Goal: Obtain resource: Download file/media

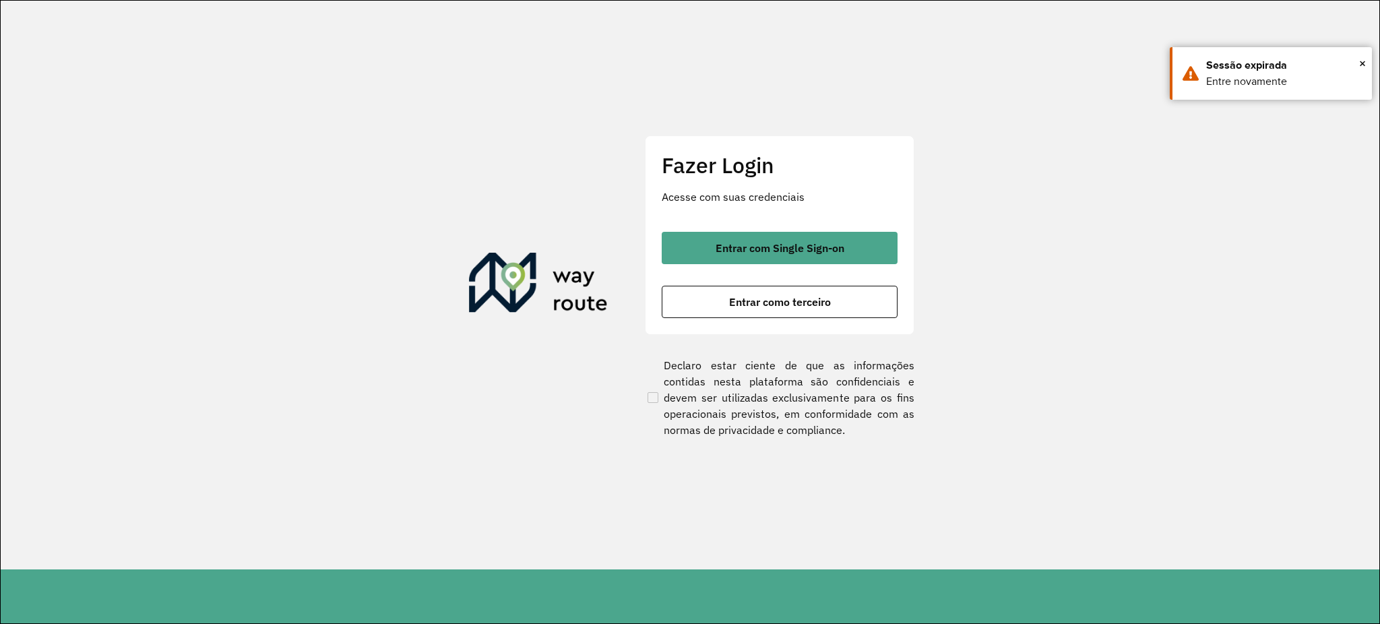
click at [843, 266] on div "Entrar com Single Sign-on Entrar como terceiro" at bounding box center [780, 275] width 236 height 86
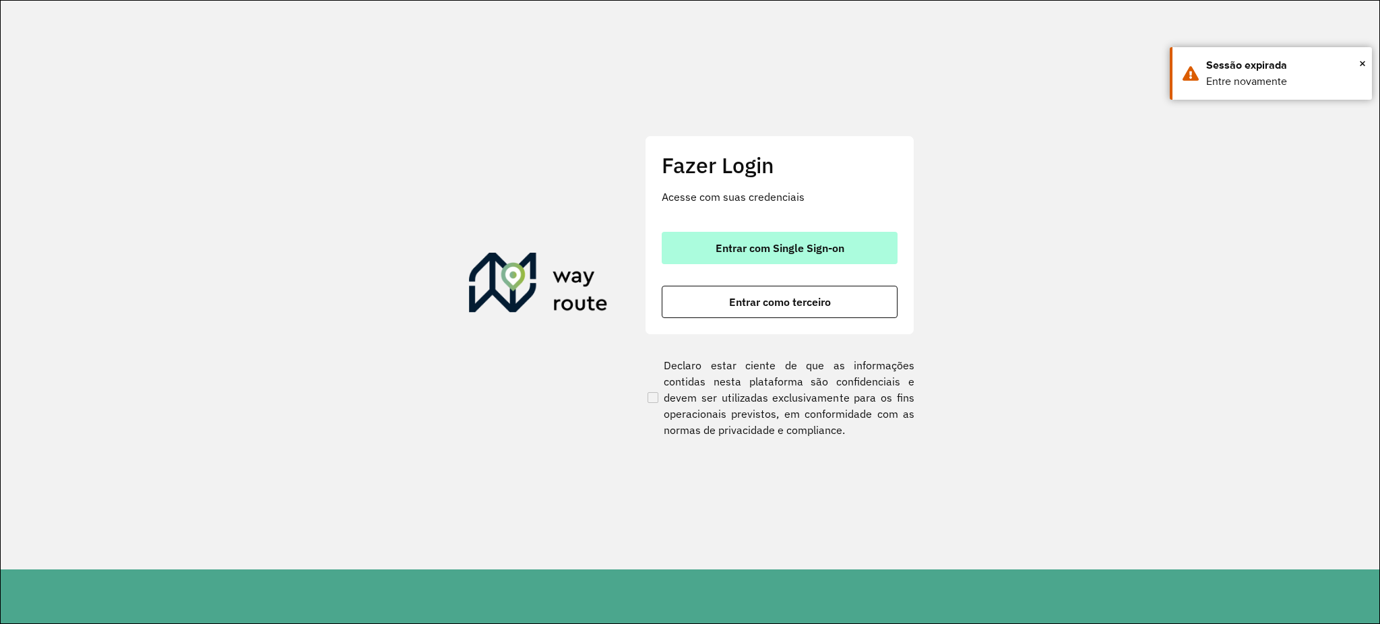
click at [837, 248] on span "Entrar com Single Sign-on" at bounding box center [780, 248] width 129 height 11
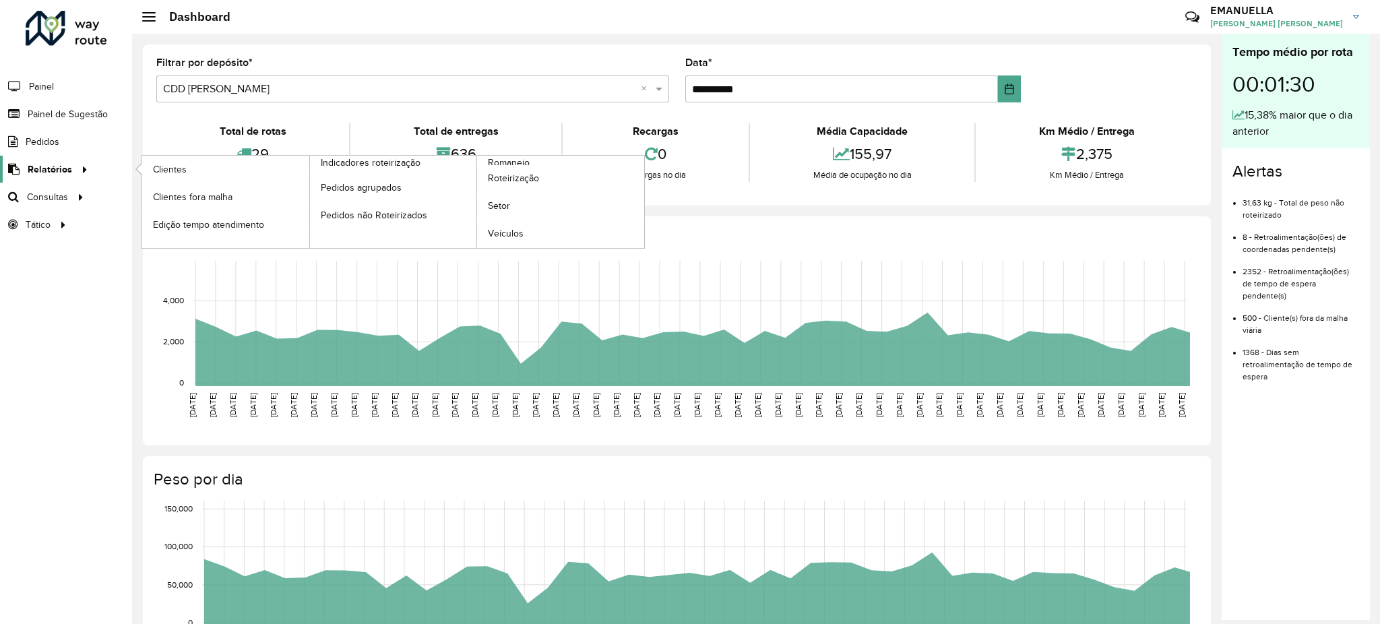
click at [73, 169] on div at bounding box center [82, 169] width 20 height 14
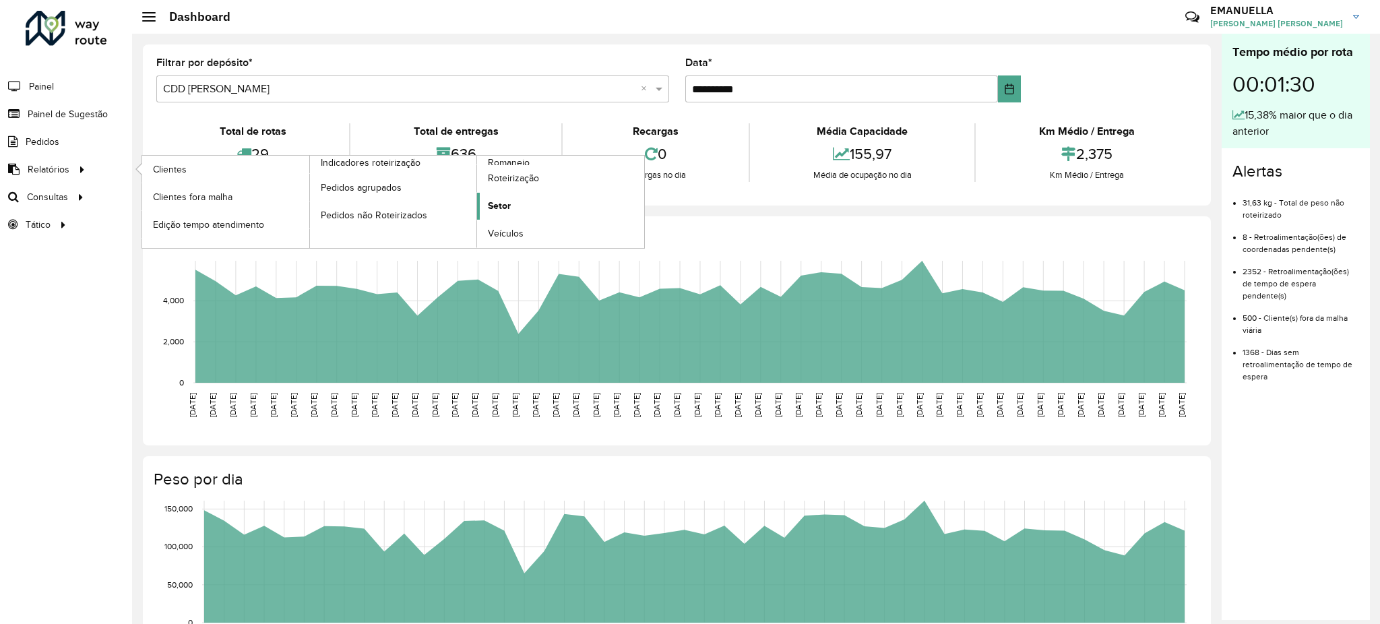
click at [506, 208] on span "Setor" at bounding box center [499, 206] width 23 height 14
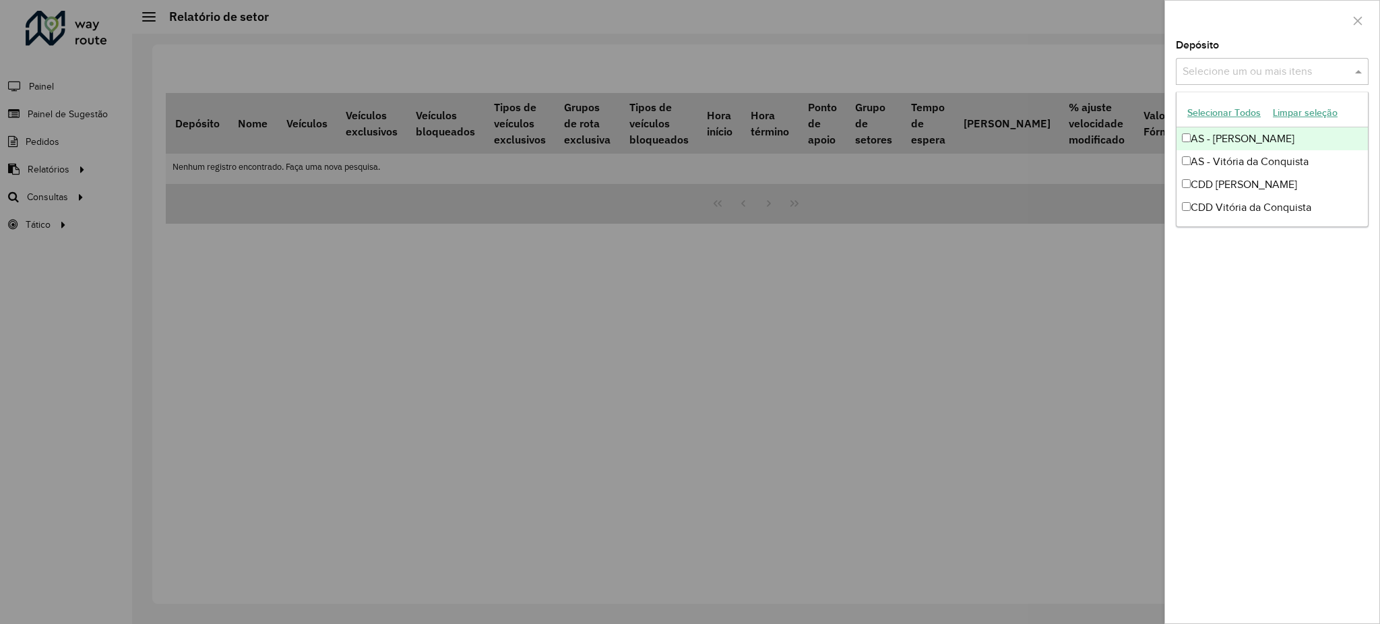
click at [1260, 69] on input "text" at bounding box center [1266, 72] width 173 height 16
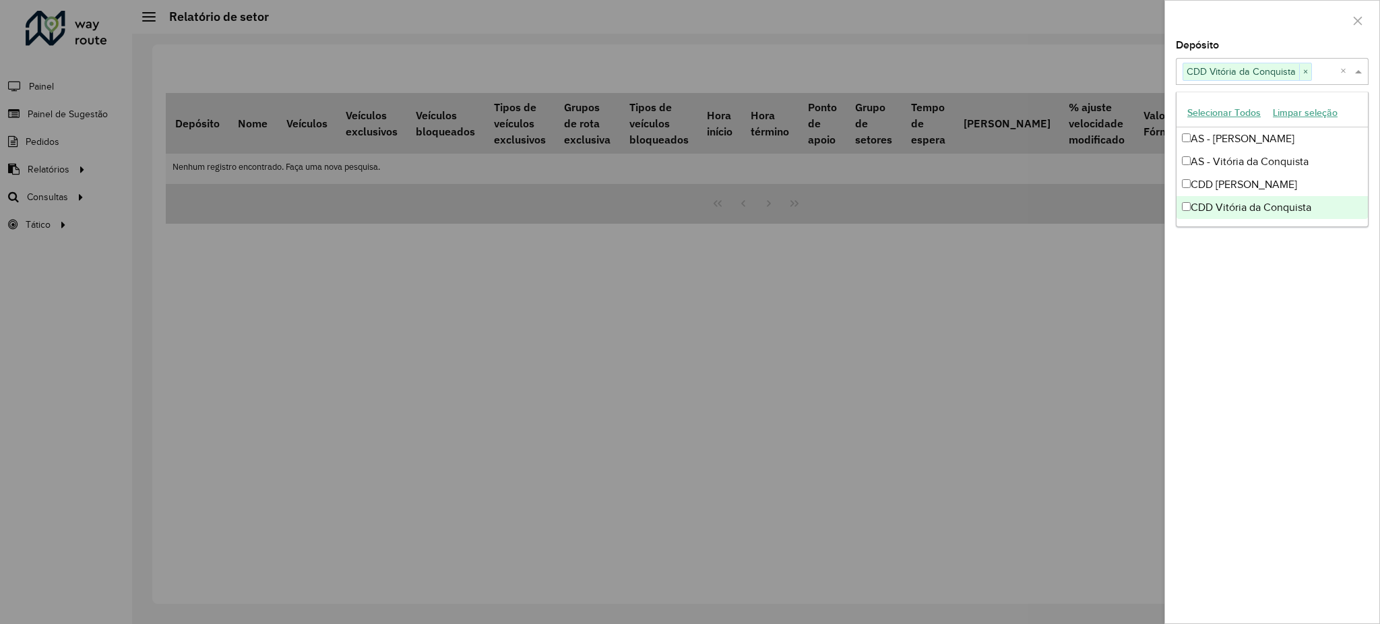
click at [1217, 248] on div "Depósito Selecione um ou mais itens CDD Vitória da Conquista × × Grupo de Depós…" at bounding box center [1272, 331] width 214 height 583
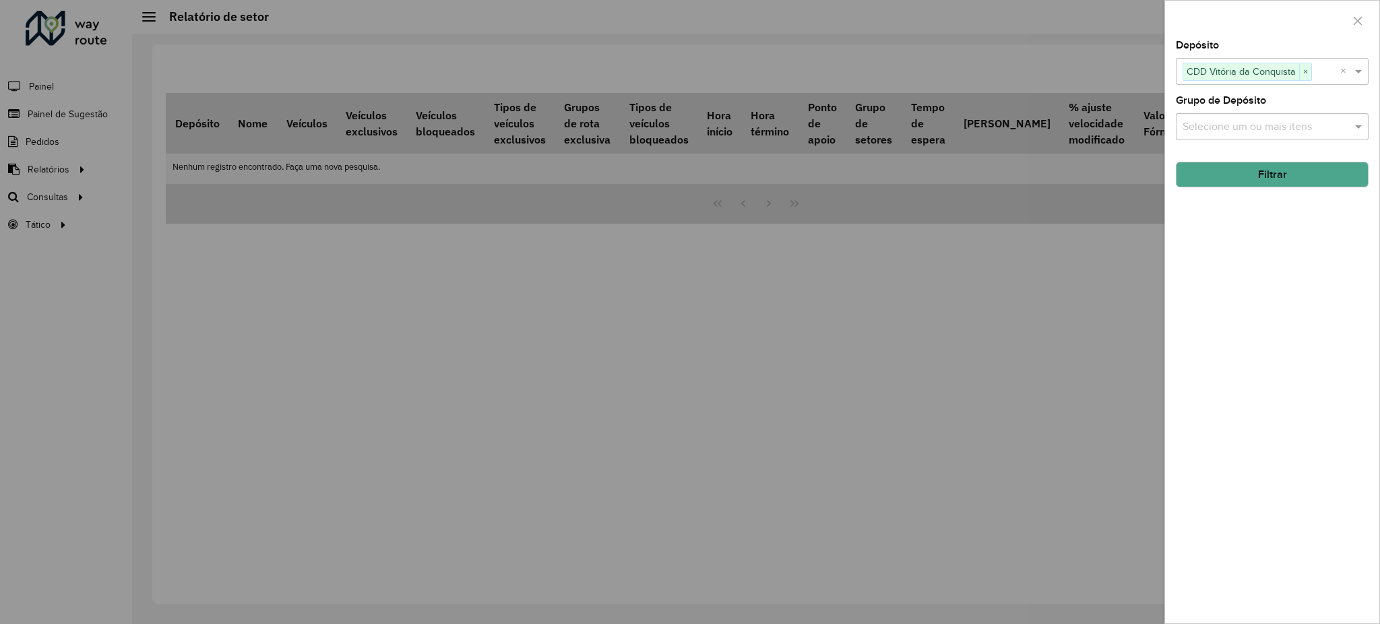
click at [1234, 184] on button "Filtrar" at bounding box center [1272, 175] width 193 height 26
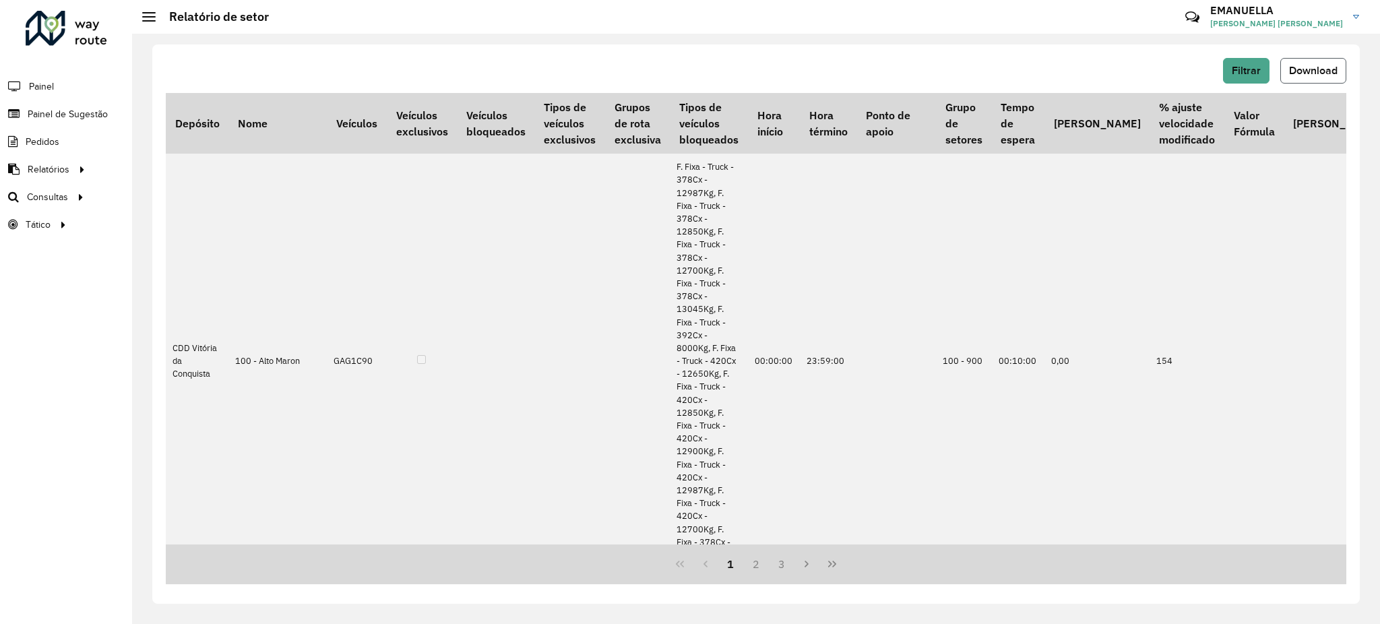
click at [1298, 74] on span "Download" at bounding box center [1313, 70] width 49 height 11
